Goal: Information Seeking & Learning: Compare options

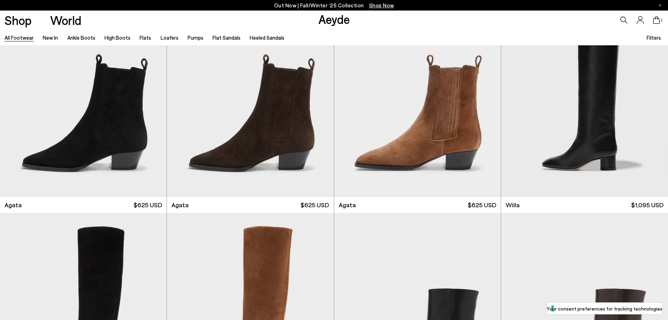
scroll to position [309, 0]
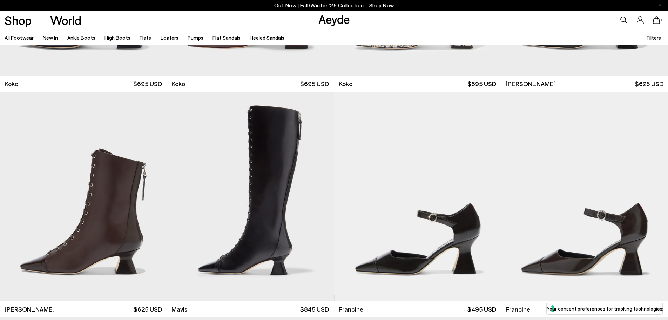
scroll to position [1362, 0]
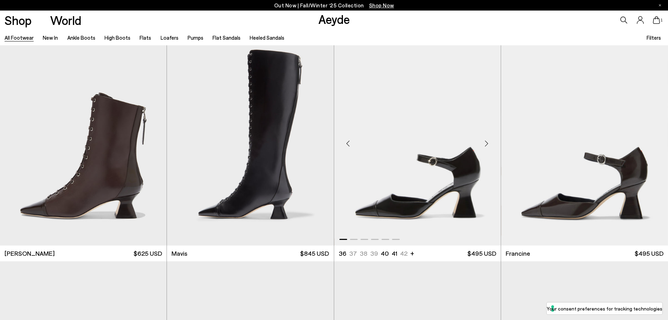
click at [421, 201] on img "1 / 6" at bounding box center [417, 140] width 167 height 209
click at [618, 175] on img "1 / 6" at bounding box center [584, 140] width 167 height 209
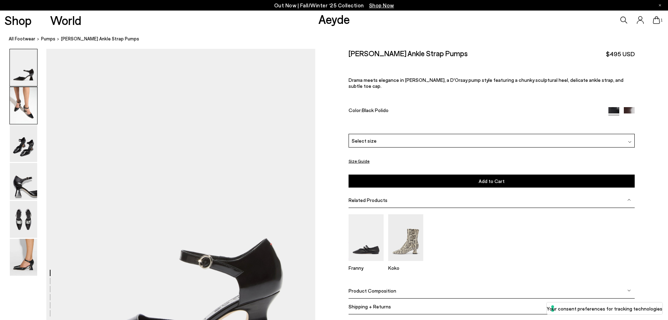
click at [25, 101] on img at bounding box center [23, 105] width 27 height 37
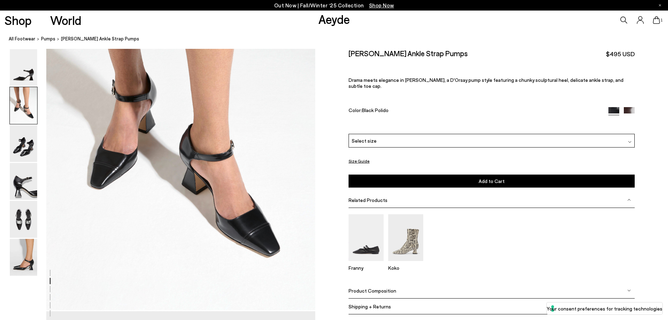
scroll to position [520, 0]
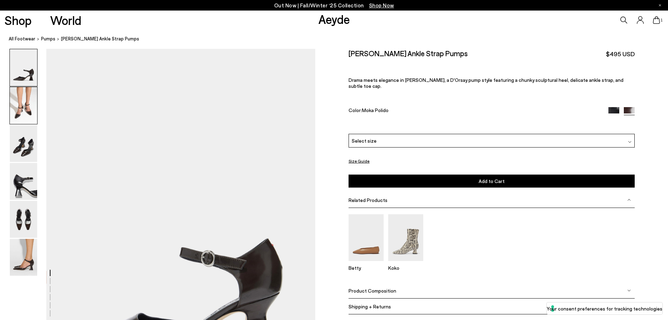
click at [23, 102] on img at bounding box center [23, 105] width 27 height 37
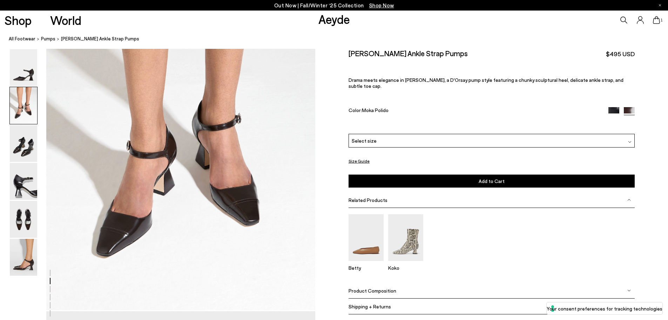
scroll to position [465, 0]
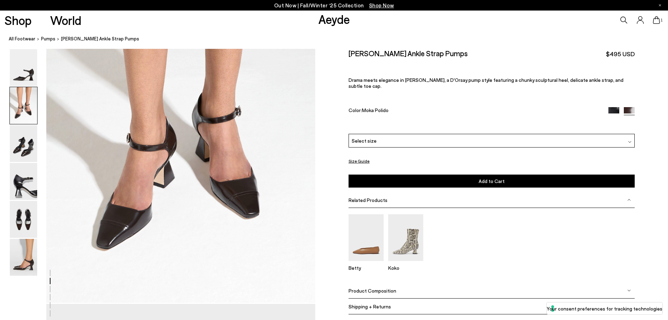
drag, startPoint x: 36, startPoint y: 265, endPoint x: 197, endPoint y: 255, distance: 161.7
click at [36, 264] on img at bounding box center [23, 257] width 27 height 37
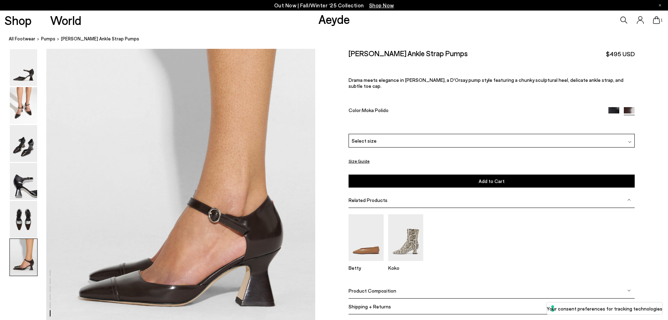
scroll to position [1848, 0]
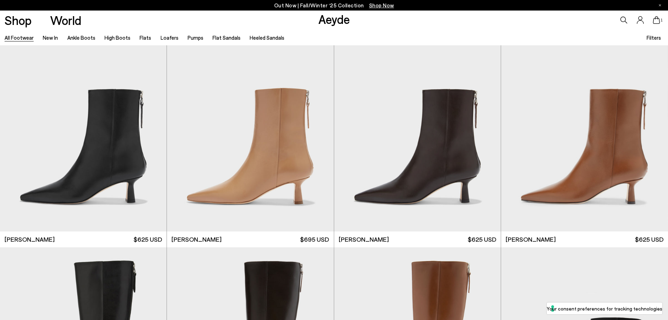
scroll to position [1605, 0]
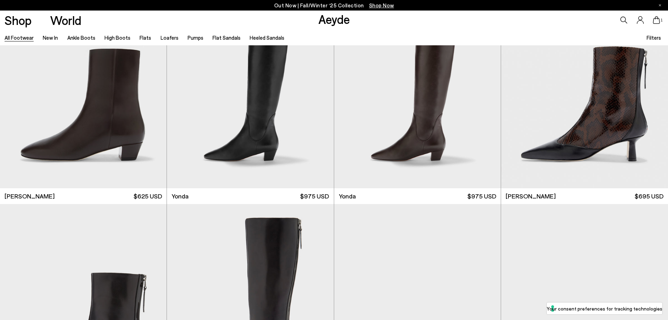
scroll to position [2135, 0]
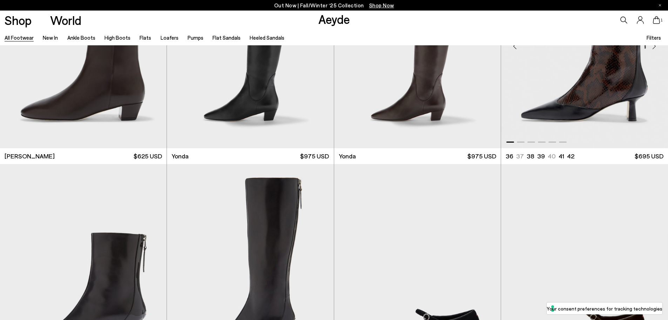
click at [597, 76] on img "1 / 6" at bounding box center [584, 43] width 167 height 209
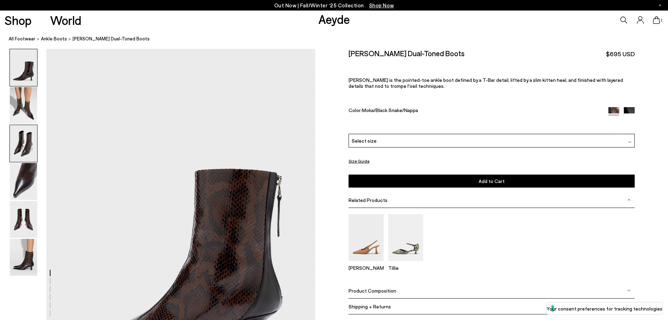
click at [28, 148] on img at bounding box center [23, 143] width 27 height 37
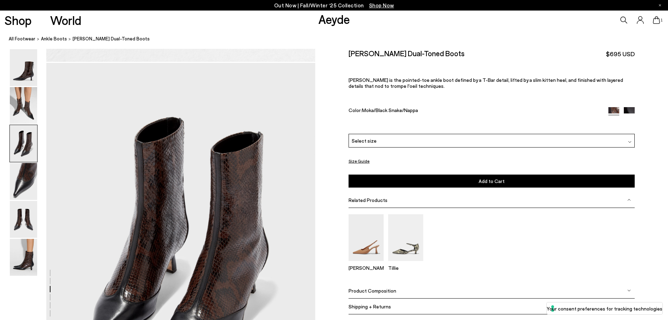
scroll to position [720, 0]
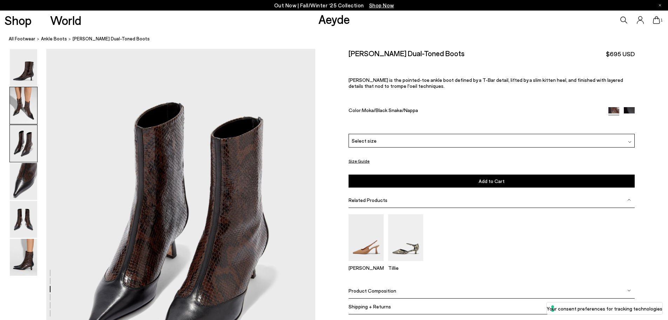
click at [28, 108] on img at bounding box center [23, 105] width 27 height 37
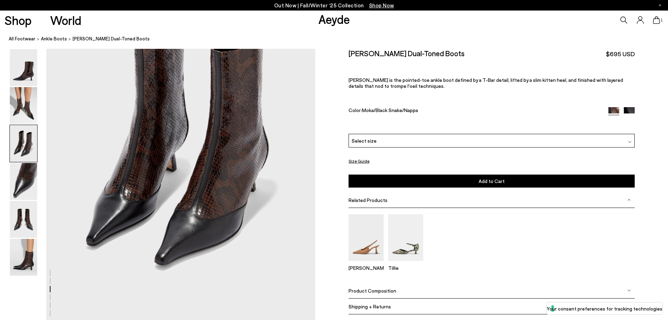
scroll to position [851, 0]
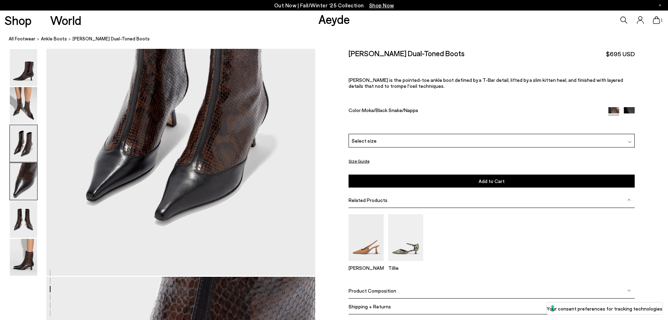
click at [27, 178] on img at bounding box center [23, 181] width 27 height 37
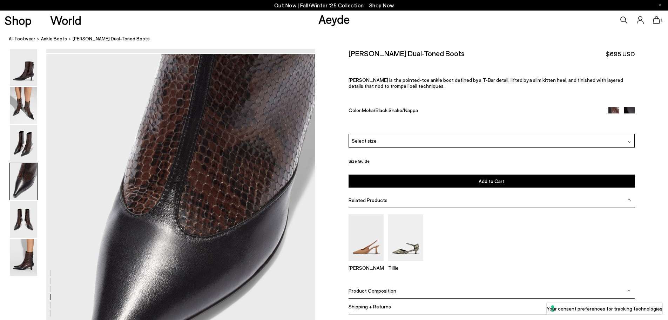
scroll to position [1080, 0]
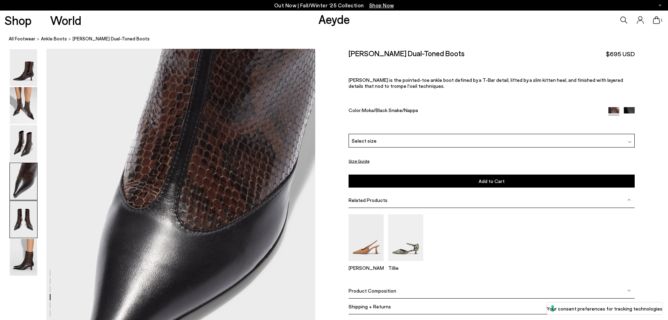
click at [25, 221] on img at bounding box center [23, 219] width 27 height 37
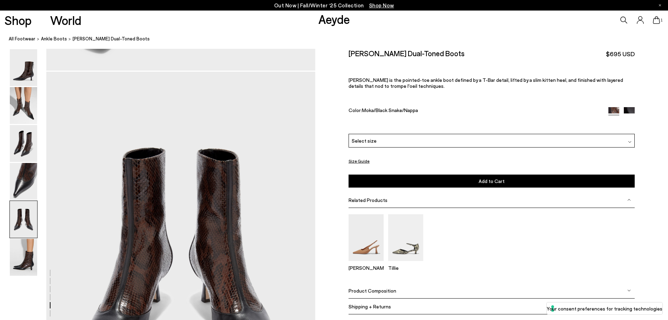
scroll to position [1440, 0]
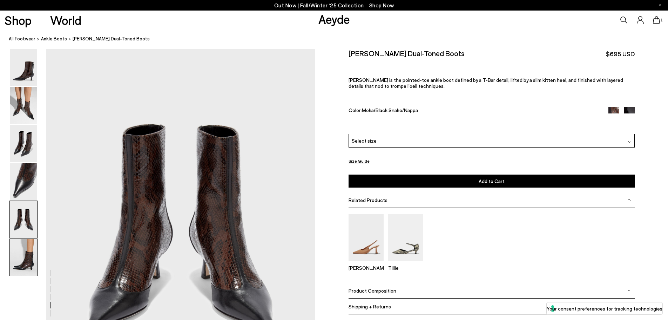
click at [28, 260] on img at bounding box center [23, 257] width 27 height 37
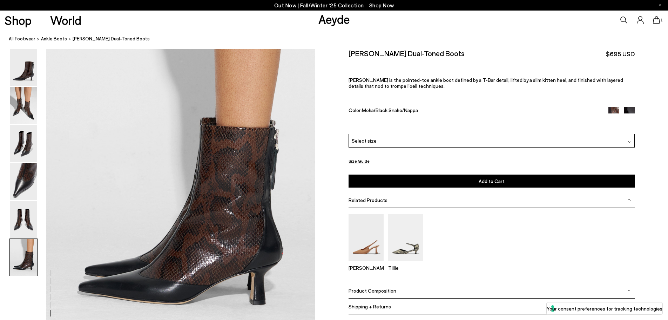
scroll to position [1848, 0]
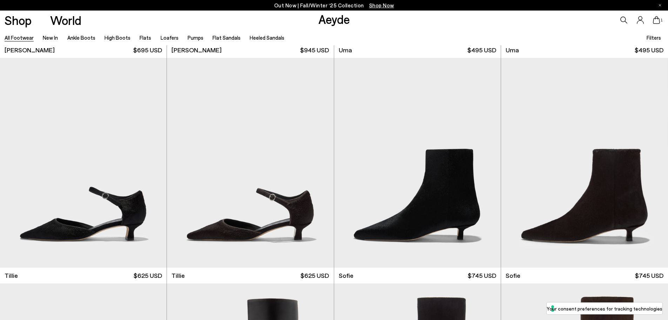
scroll to position [2476, 0]
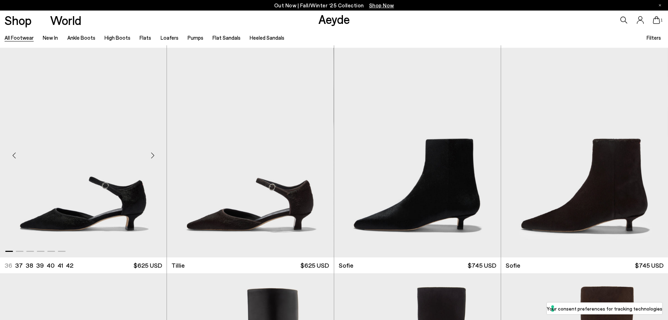
click at [133, 198] on img "1 / 6" at bounding box center [83, 152] width 167 height 209
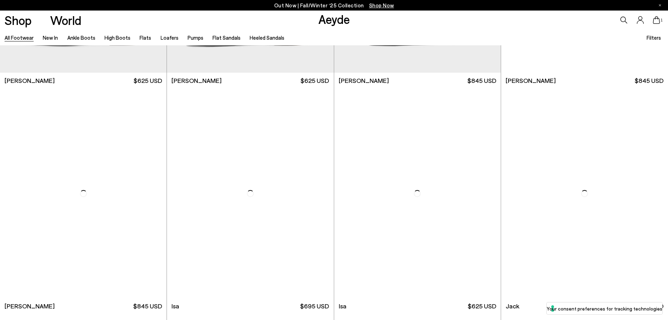
scroll to position [4066, 0]
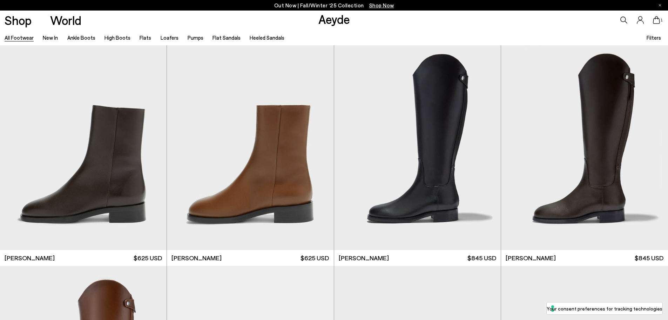
scroll to position [323, 0]
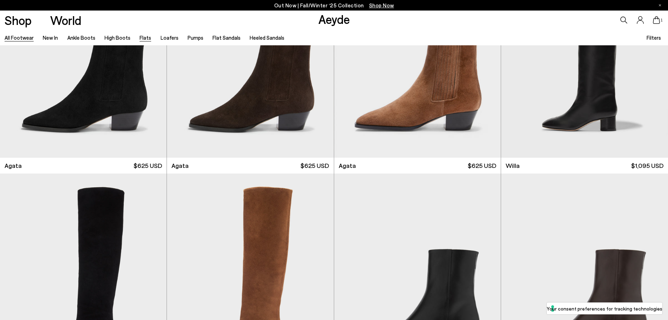
click at [142, 36] on link "Flats" at bounding box center [146, 37] width 12 height 6
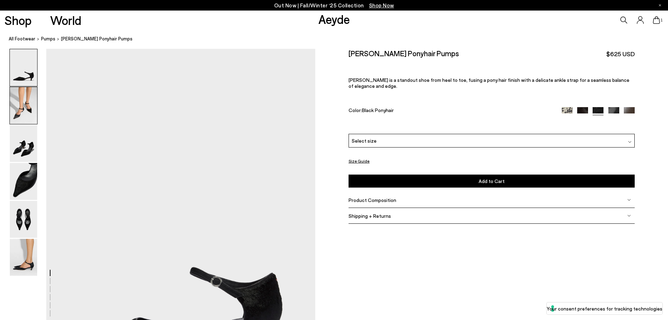
click at [33, 103] on img at bounding box center [23, 105] width 27 height 37
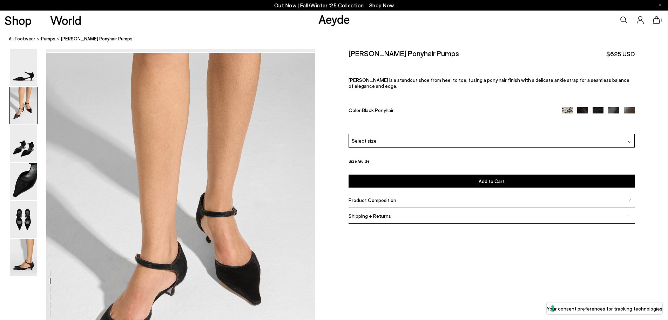
scroll to position [360, 0]
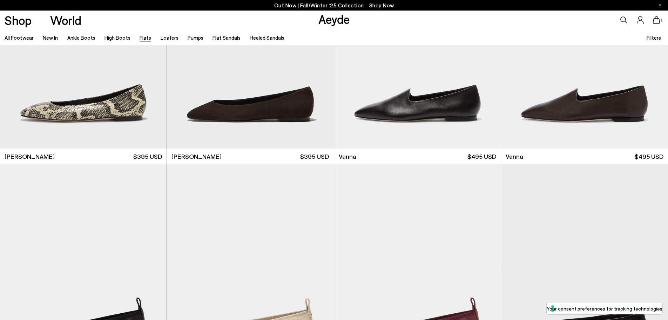
scroll to position [345, 0]
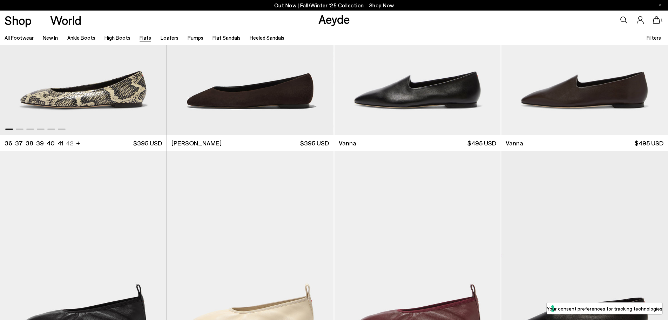
click at [138, 92] on img "1 / 6" at bounding box center [83, 29] width 167 height 209
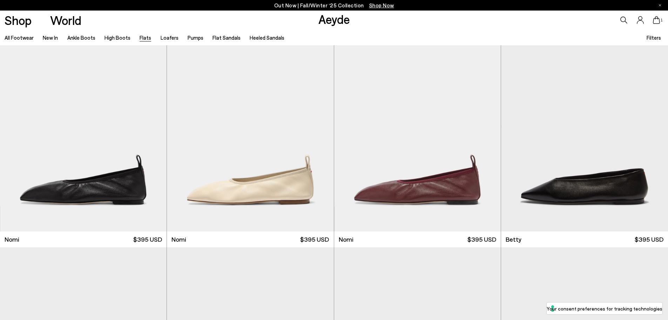
scroll to position [480, 0]
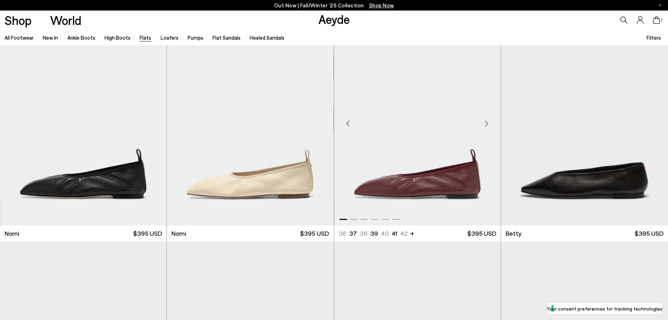
click at [406, 179] on img "1 / 6" at bounding box center [417, 120] width 167 height 209
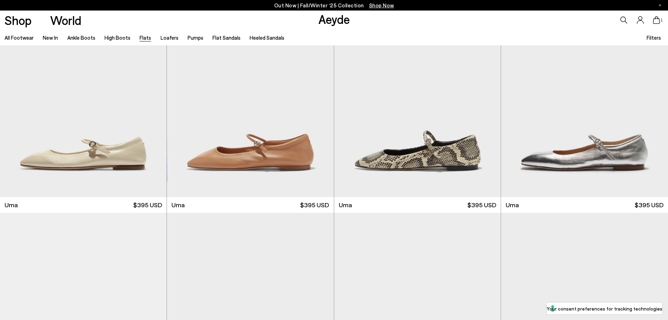
scroll to position [970, 0]
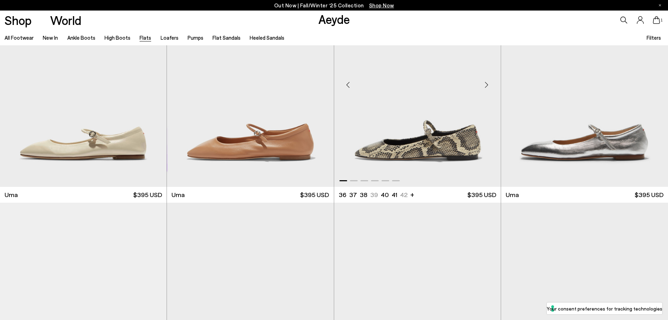
click at [451, 132] on img "1 / 6" at bounding box center [417, 81] width 167 height 209
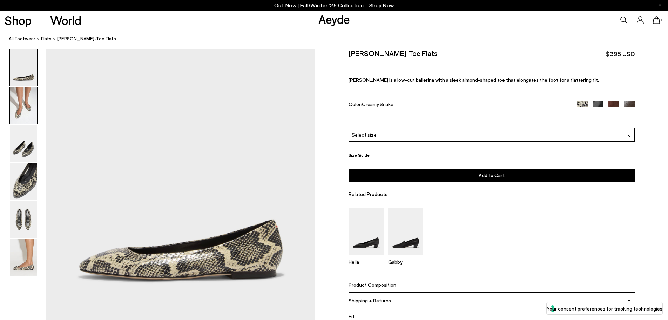
click at [25, 98] on img at bounding box center [23, 105] width 27 height 37
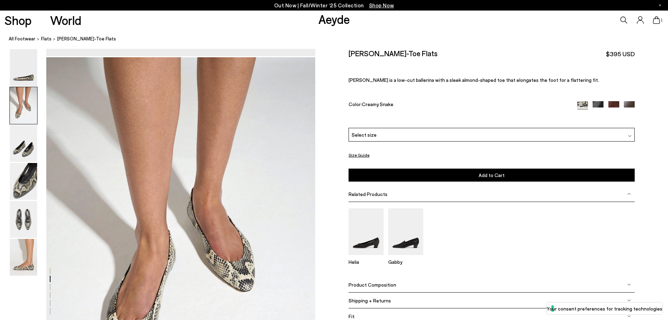
scroll to position [273, 0]
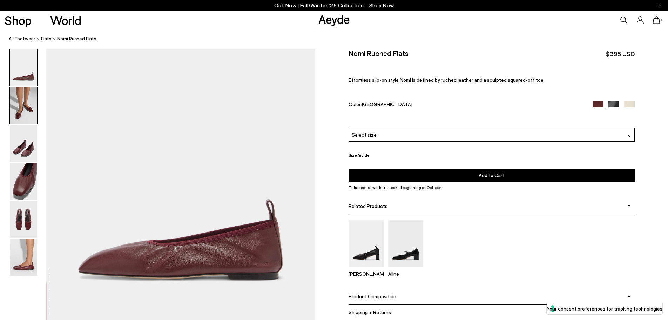
click at [28, 101] on img at bounding box center [23, 105] width 27 height 37
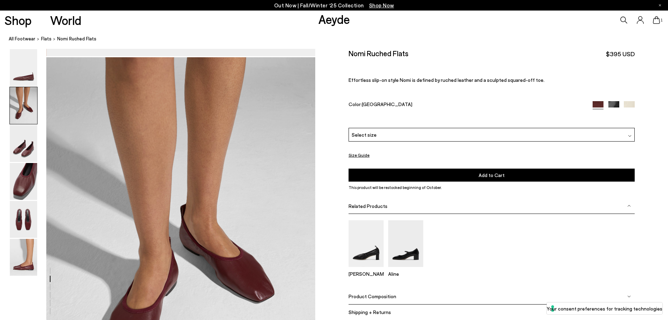
scroll to position [273, 0]
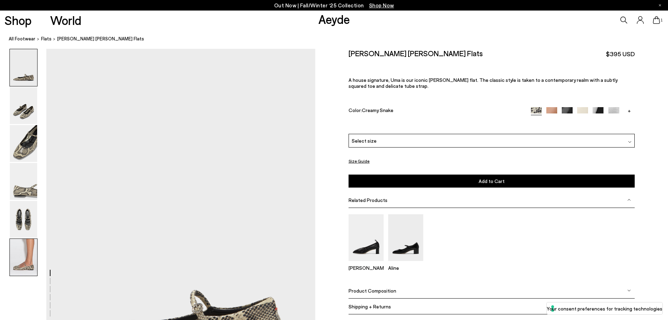
click at [28, 249] on img at bounding box center [23, 257] width 27 height 37
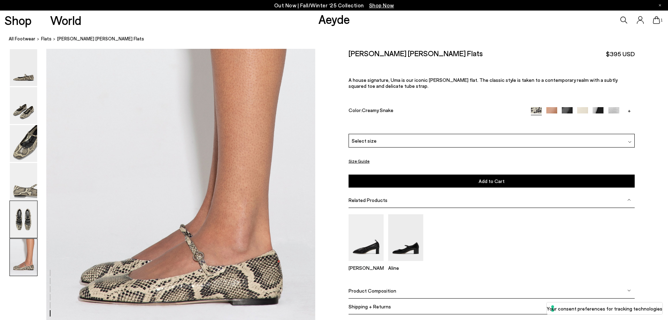
click at [23, 224] on img at bounding box center [23, 219] width 27 height 37
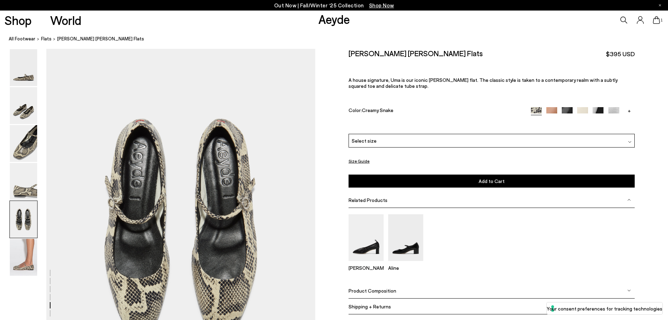
scroll to position [1440, 0]
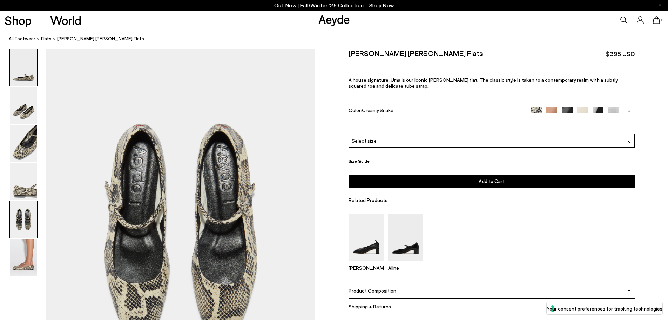
click at [31, 69] on img at bounding box center [23, 67] width 27 height 37
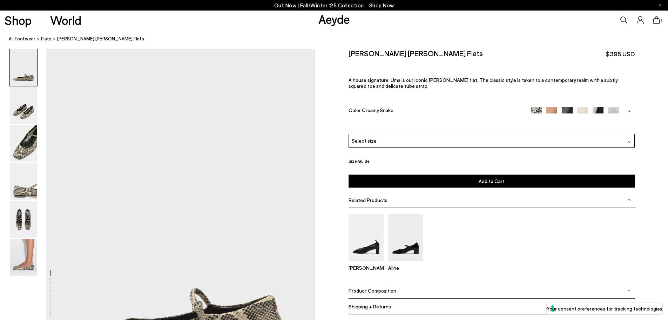
scroll to position [0, 0]
click at [31, 103] on img at bounding box center [23, 105] width 27 height 37
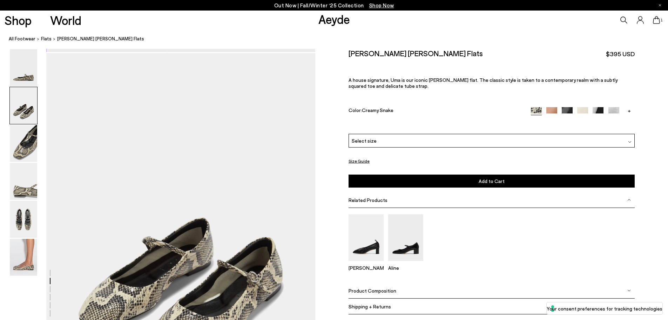
scroll to position [360, 0]
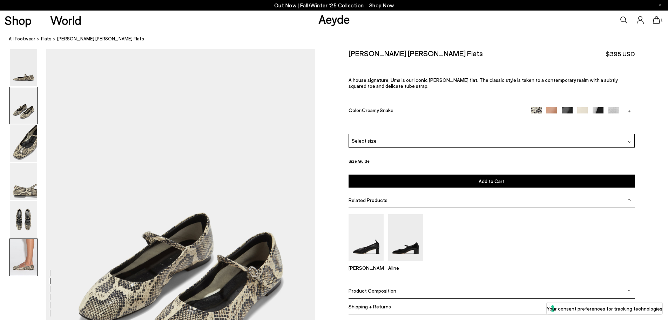
click at [25, 256] on img at bounding box center [23, 257] width 27 height 37
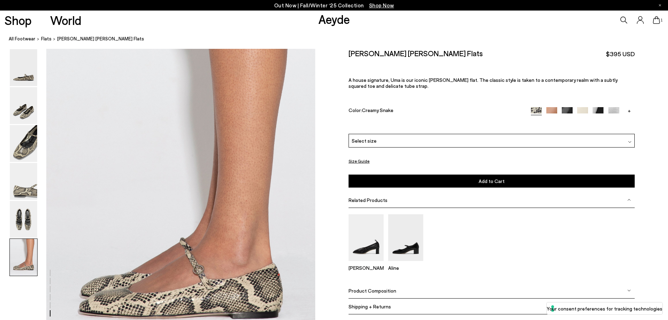
scroll to position [1848, 0]
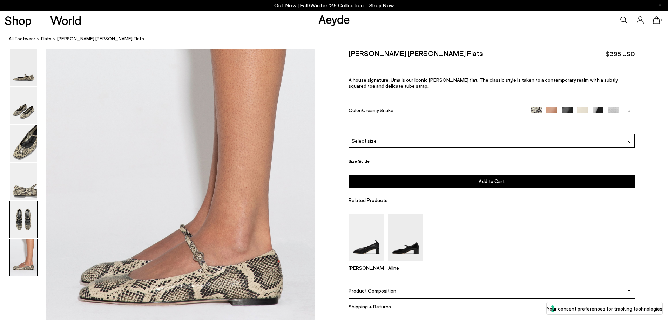
drag, startPoint x: 22, startPoint y: 214, endPoint x: 332, endPoint y: 235, distance: 310.5
click at [22, 214] on img at bounding box center [23, 219] width 27 height 37
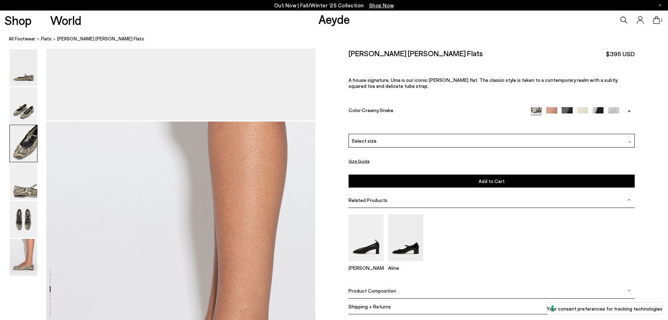
scroll to position [0, 0]
